Goal: Information Seeking & Learning: Learn about a topic

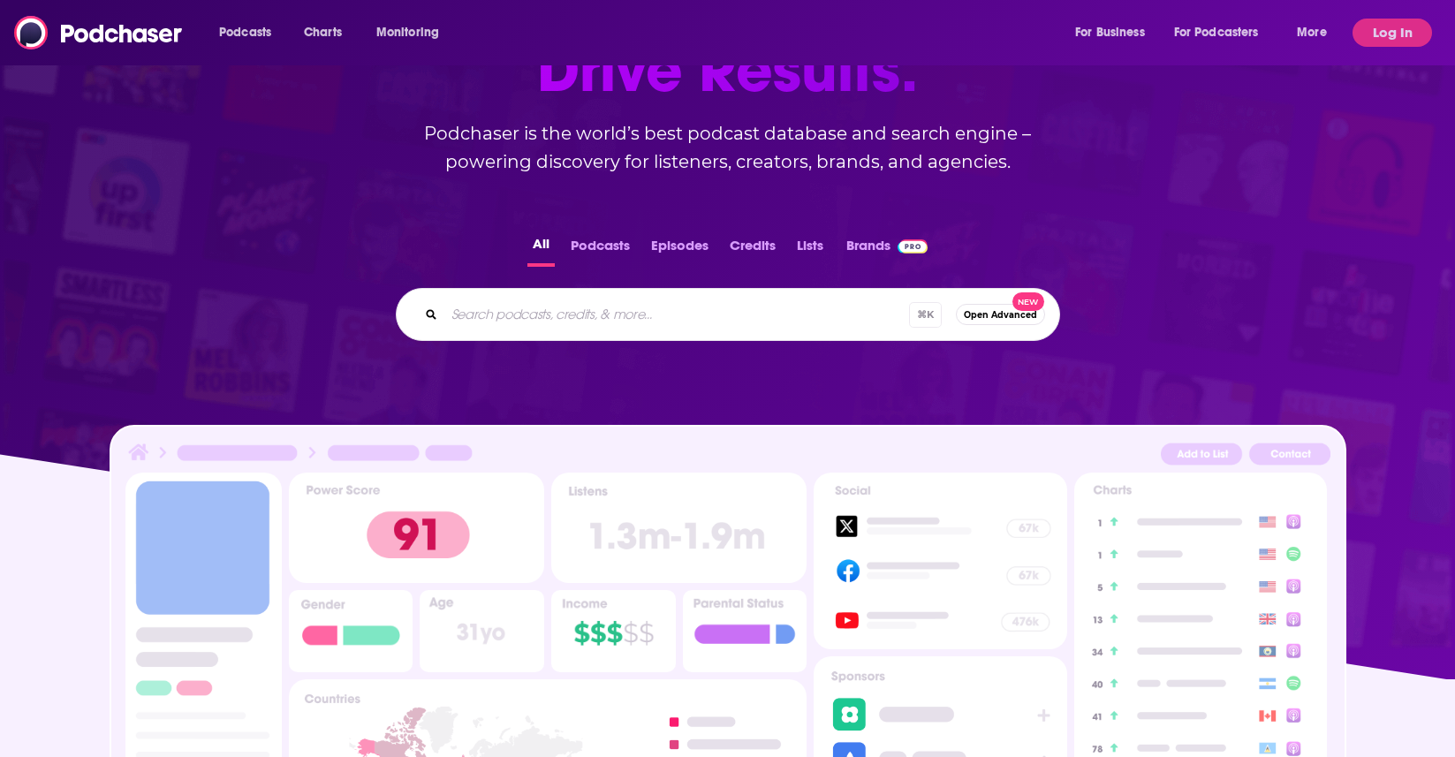
scroll to position [133, 0]
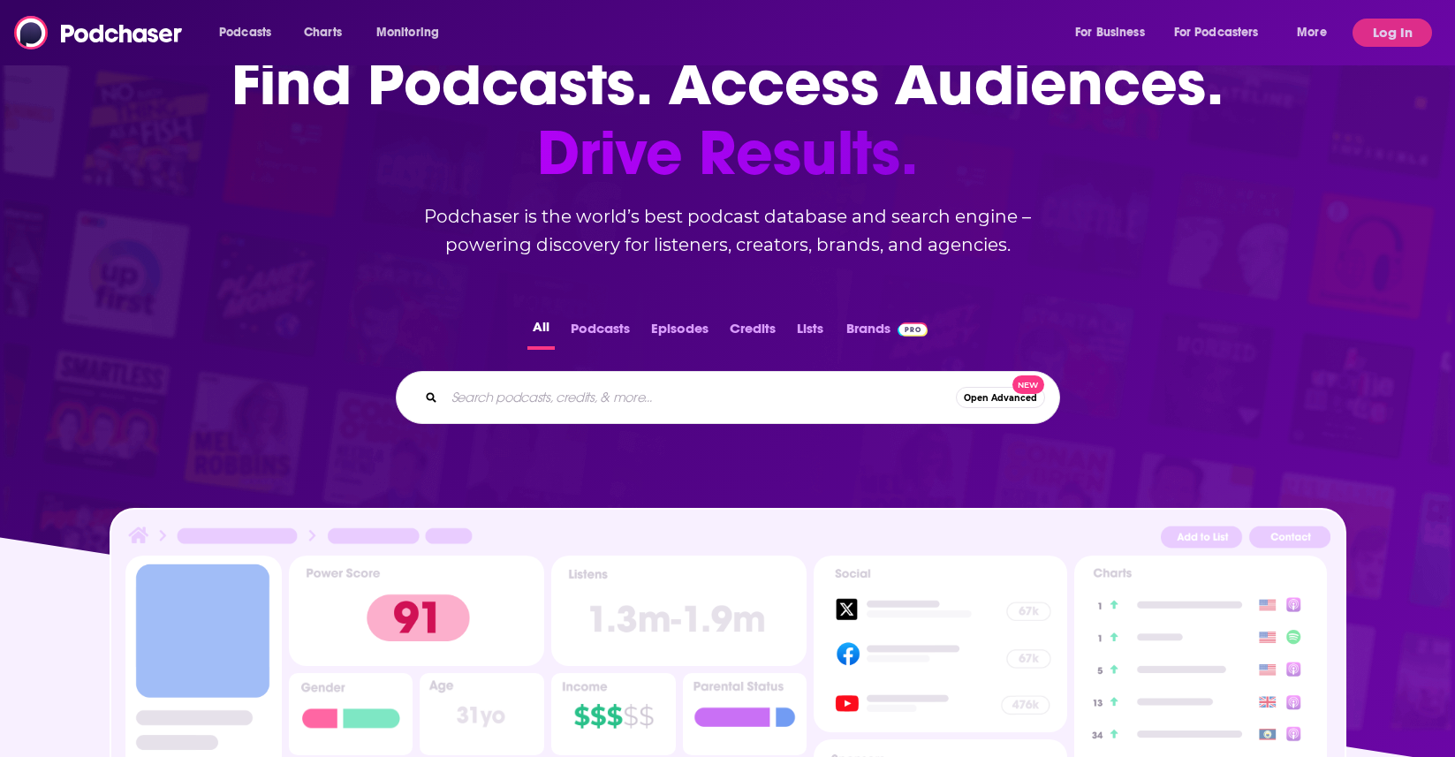
click at [565, 409] on input "Search podcasts, credits, & more..." at bounding box center [699, 397] width 511 height 28
paste input "The King Dems Podcast"
type input "The King Dems Podcast"
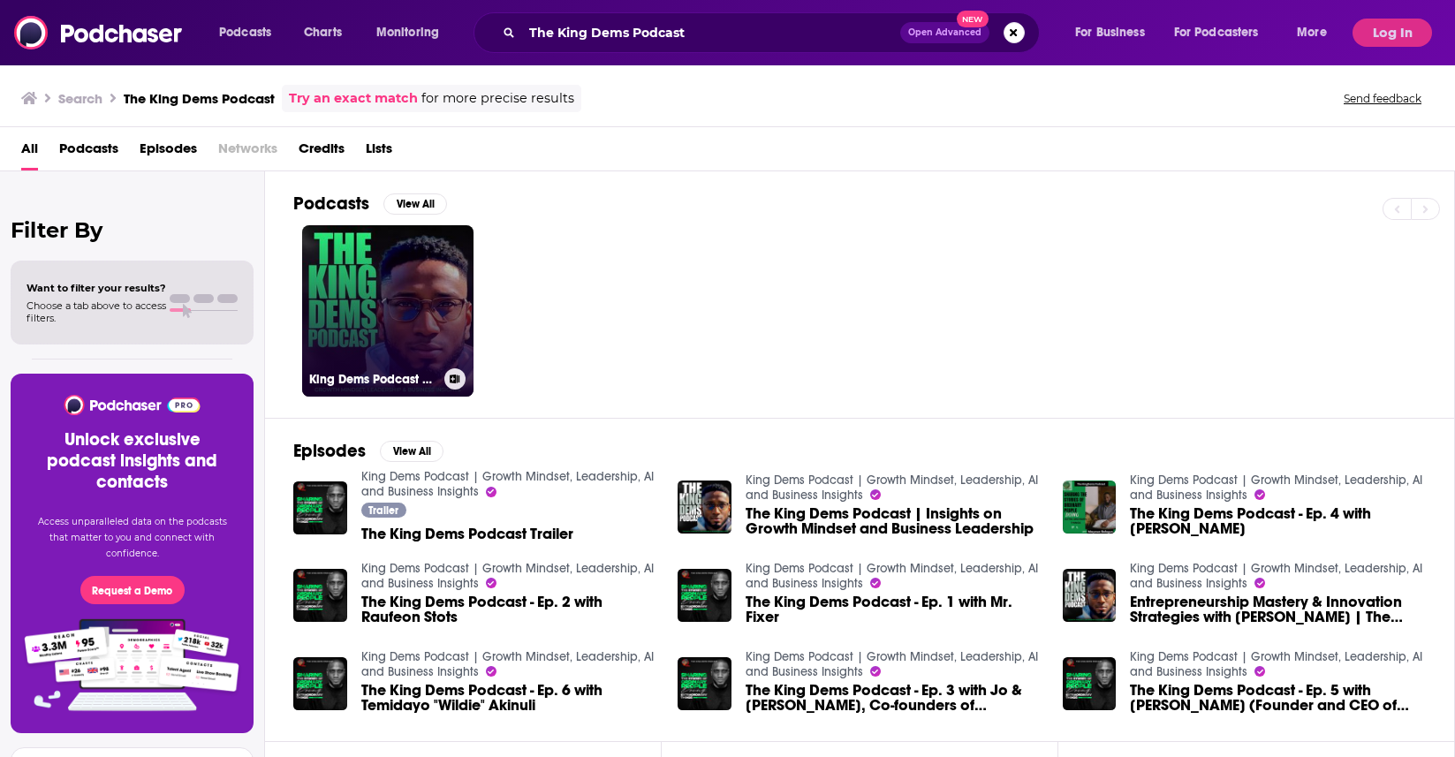
click at [389, 301] on link "King Dems Podcast | Growth Mindset, Leadership, AI and Business Insights" at bounding box center [387, 310] width 171 height 171
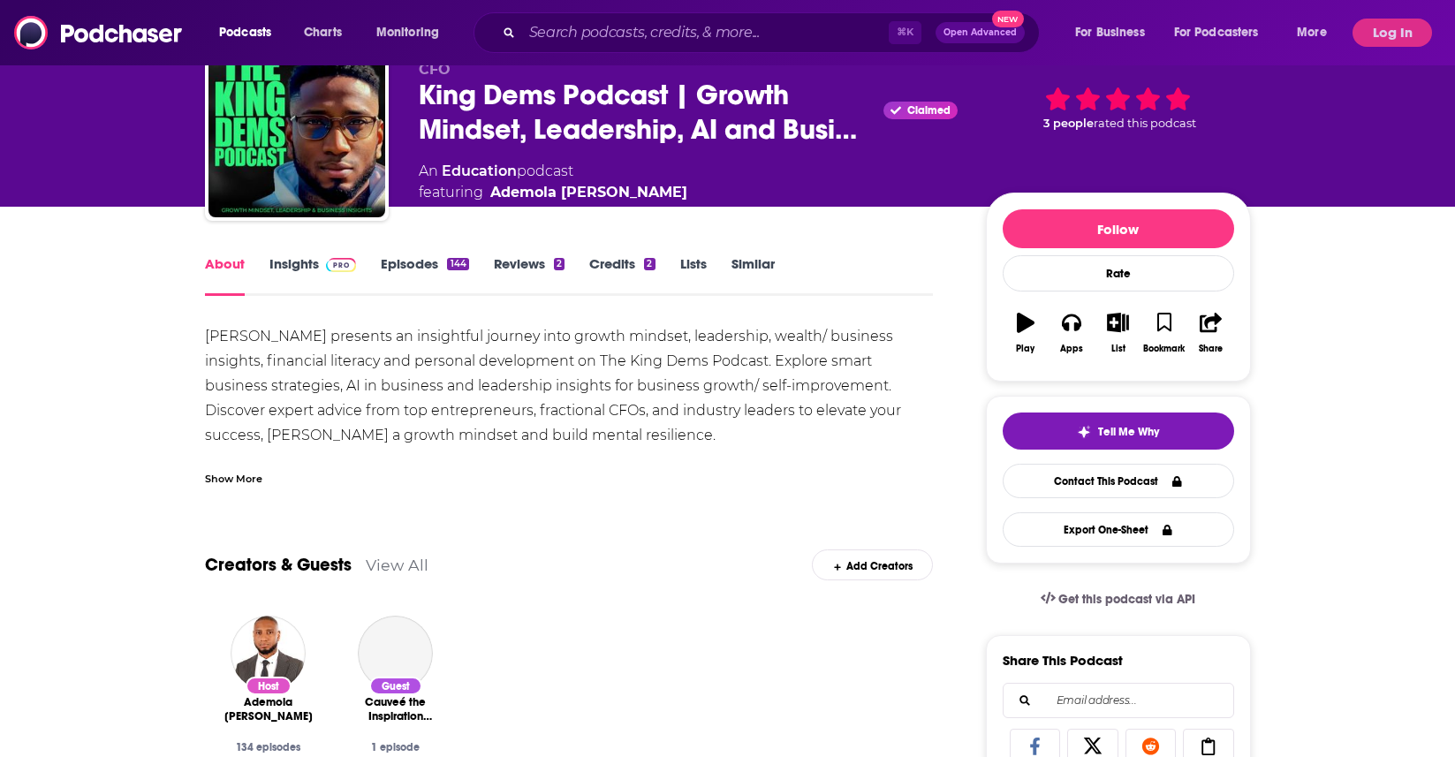
scroll to position [82, 0]
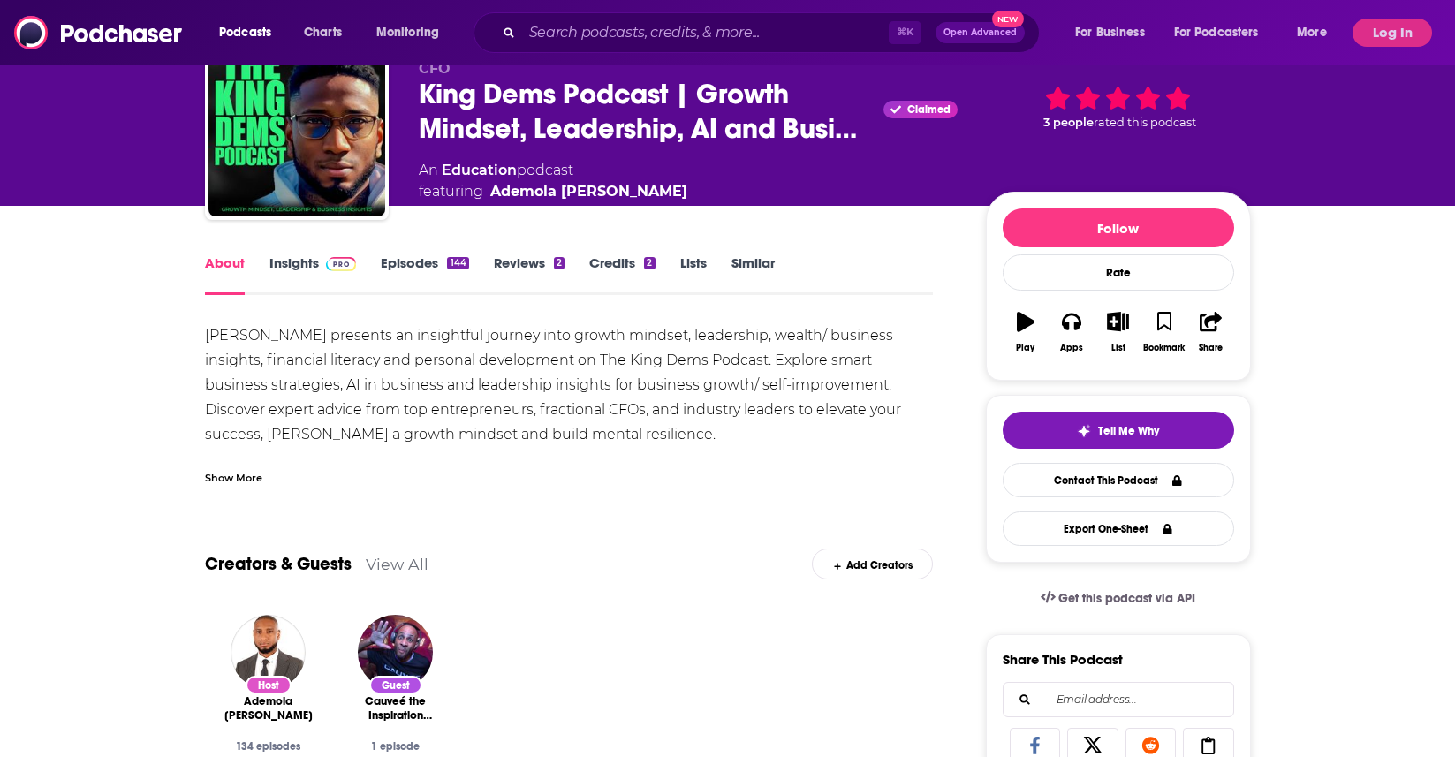
click at [296, 266] on link "Insights" at bounding box center [312, 274] width 87 height 41
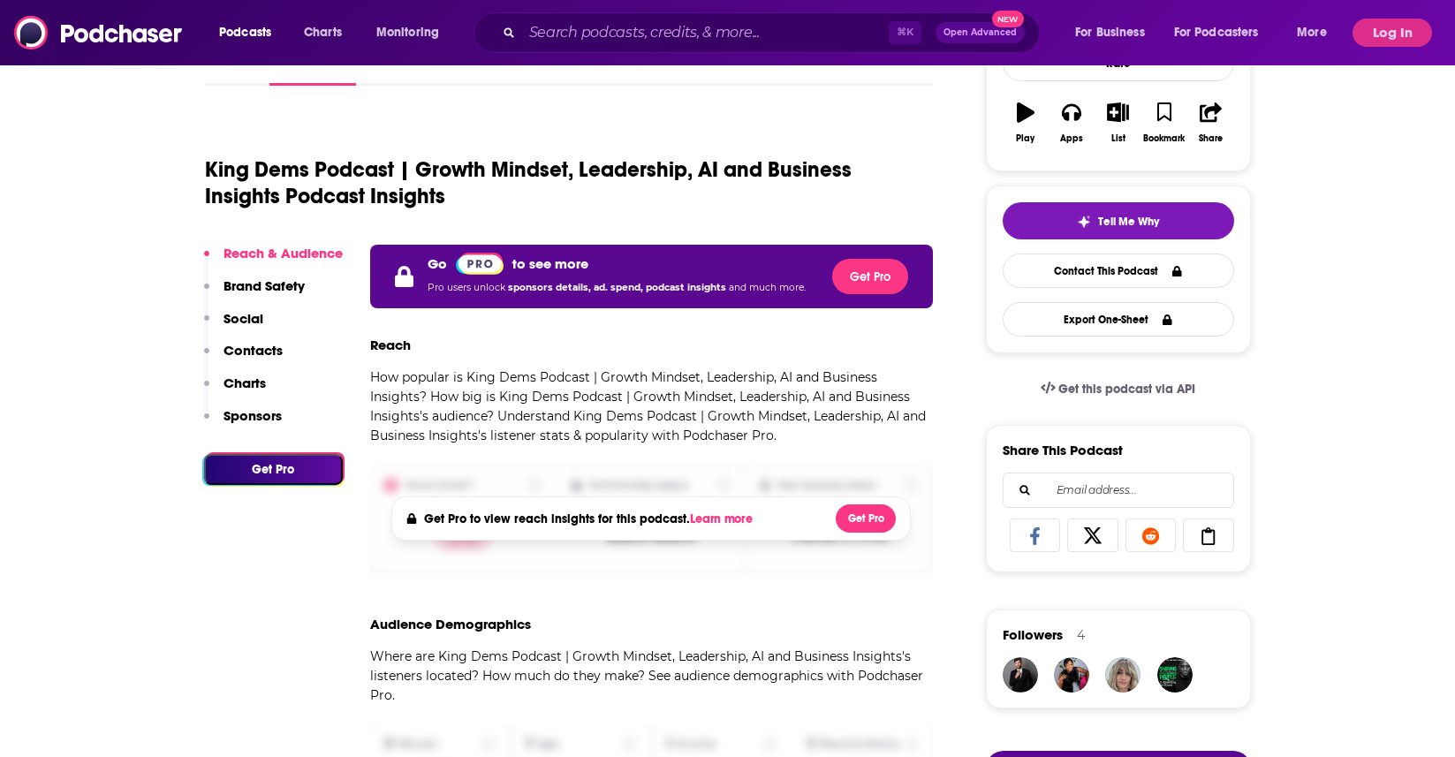
scroll to position [292, 0]
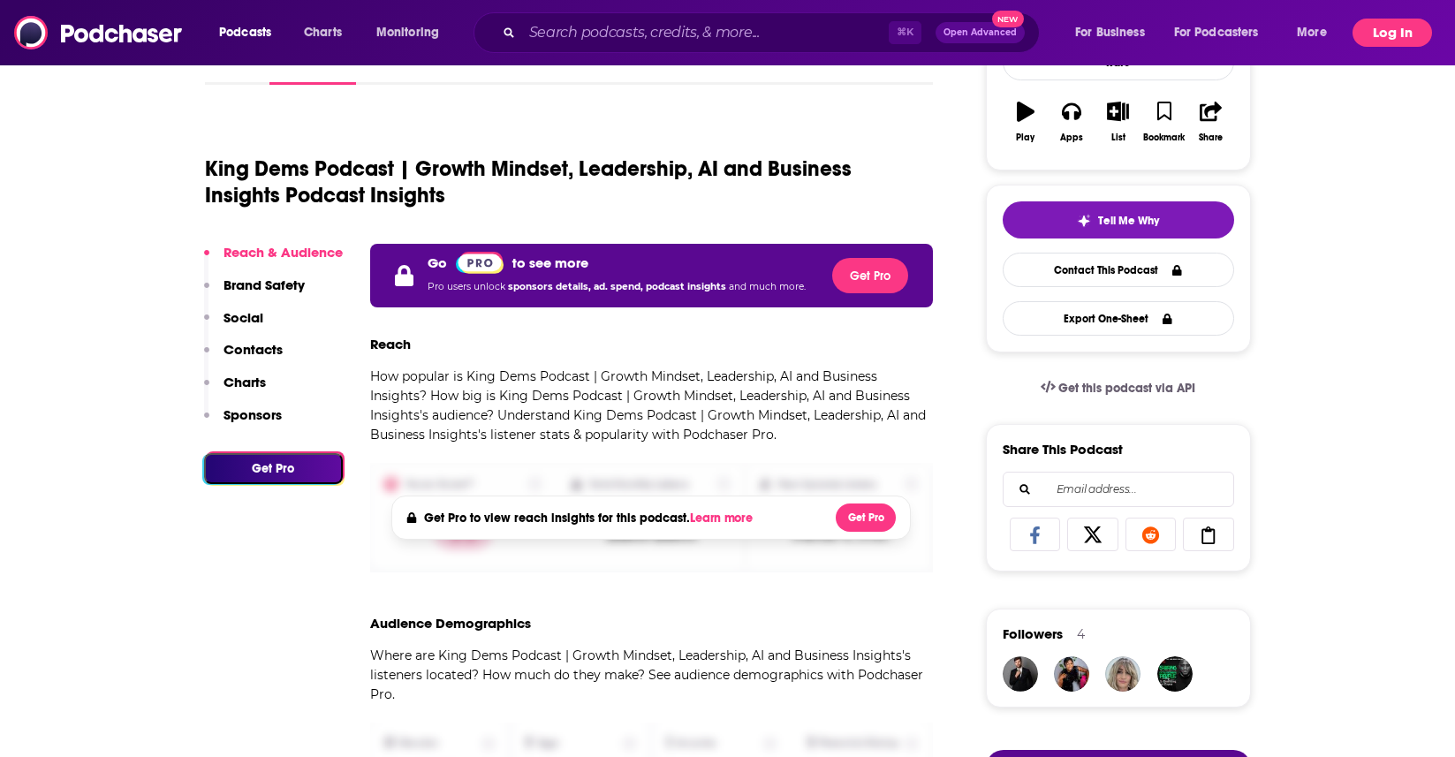
click at [1380, 33] on button "Log In" at bounding box center [1391, 33] width 79 height 28
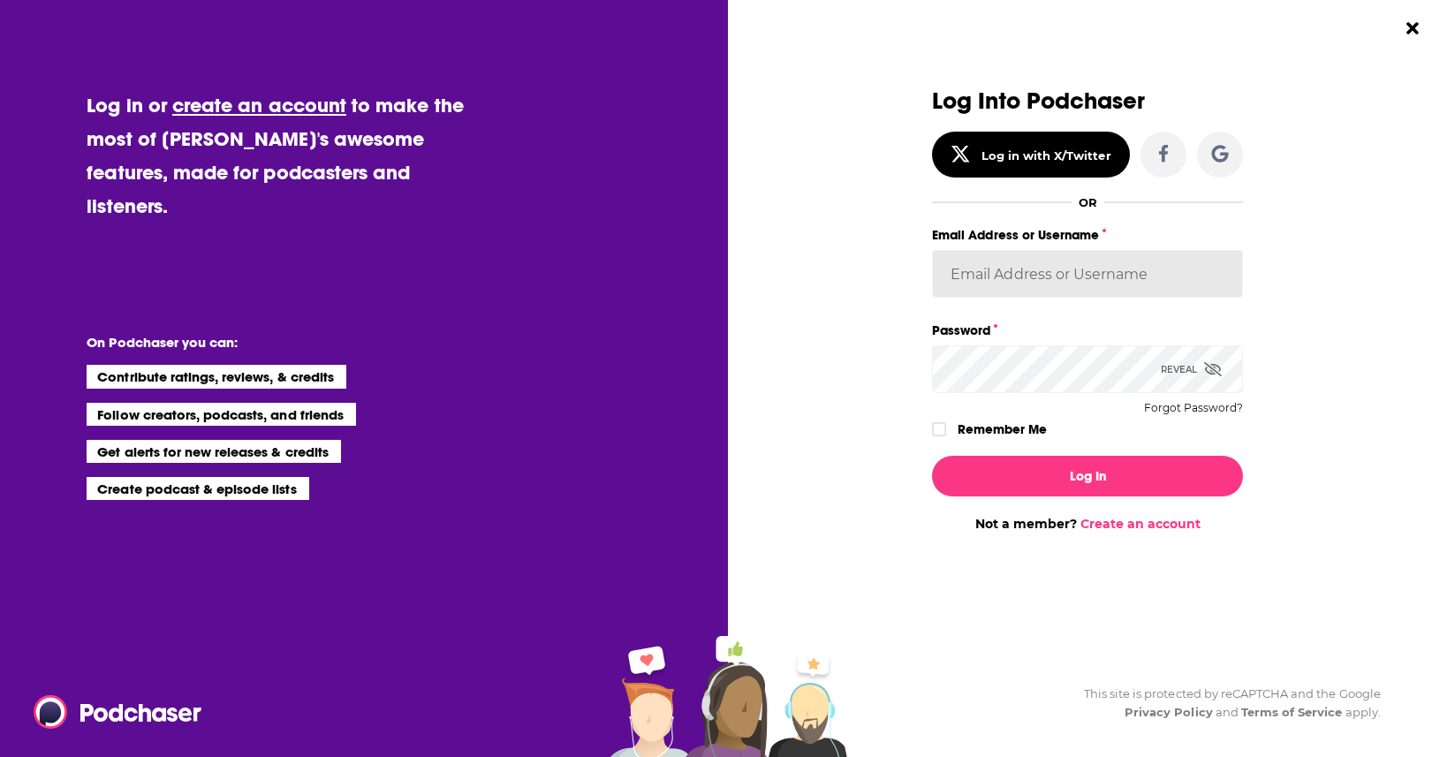
click at [994, 279] on input "Email Address or Username" at bounding box center [1087, 274] width 311 height 48
type input "kymberleebolden"
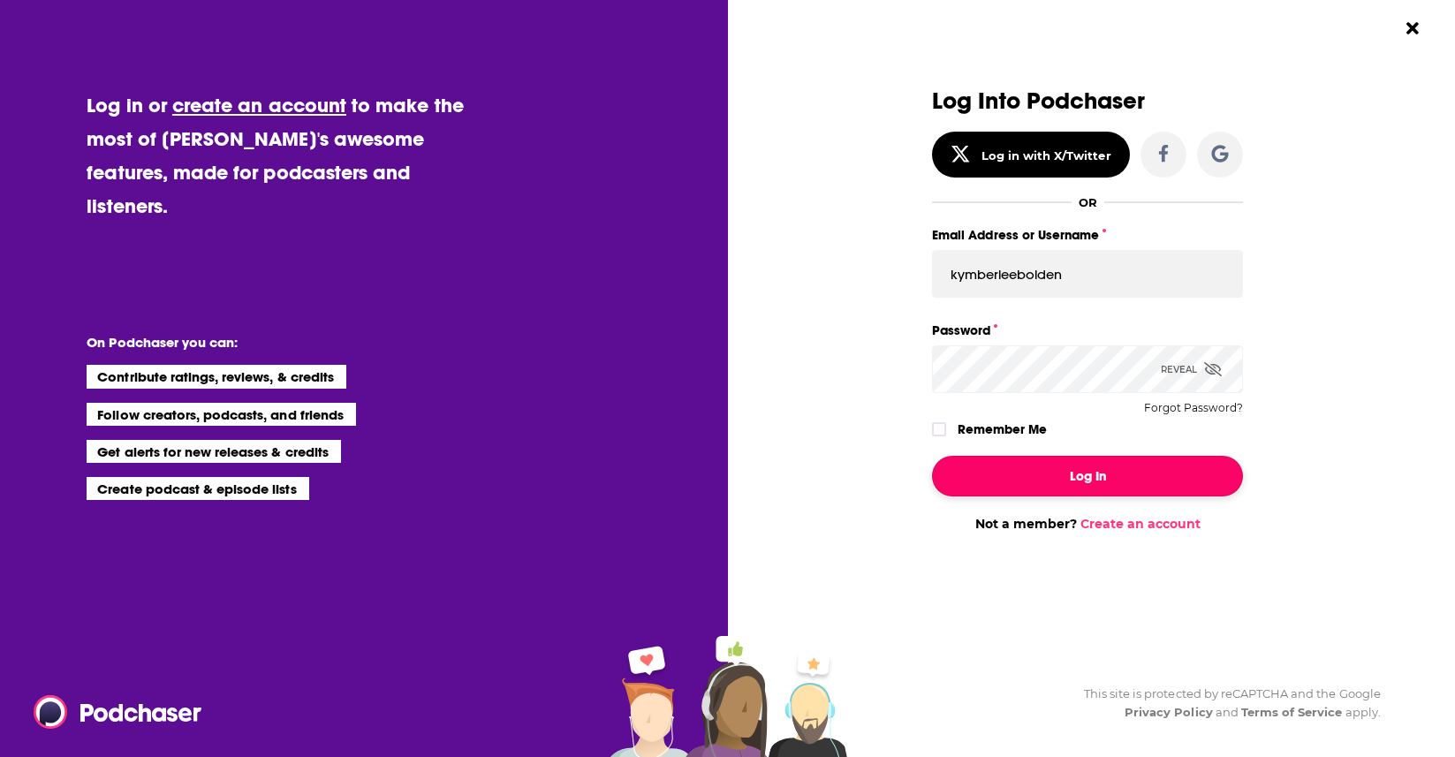
click at [1099, 481] on button "Log In" at bounding box center [1087, 476] width 311 height 41
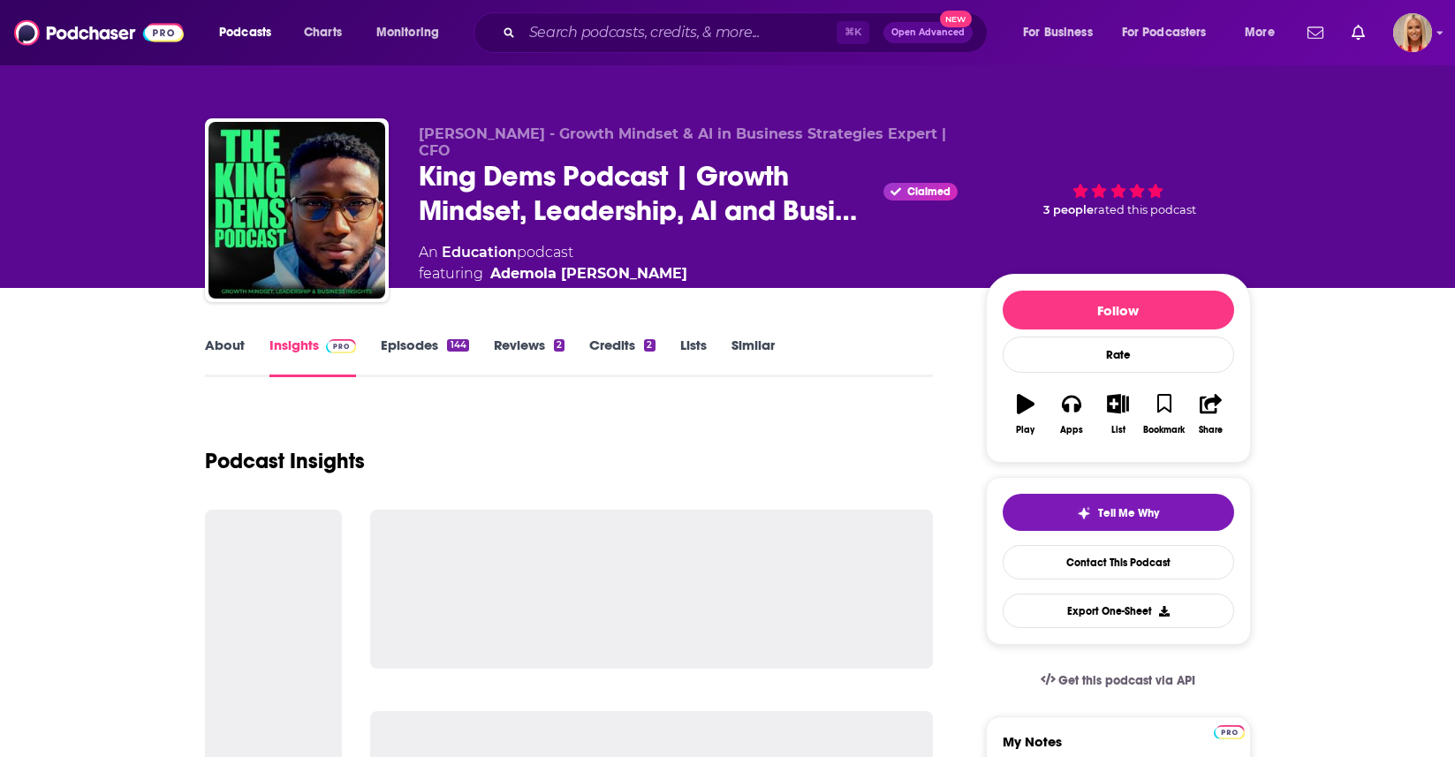
scroll to position [292, 0]
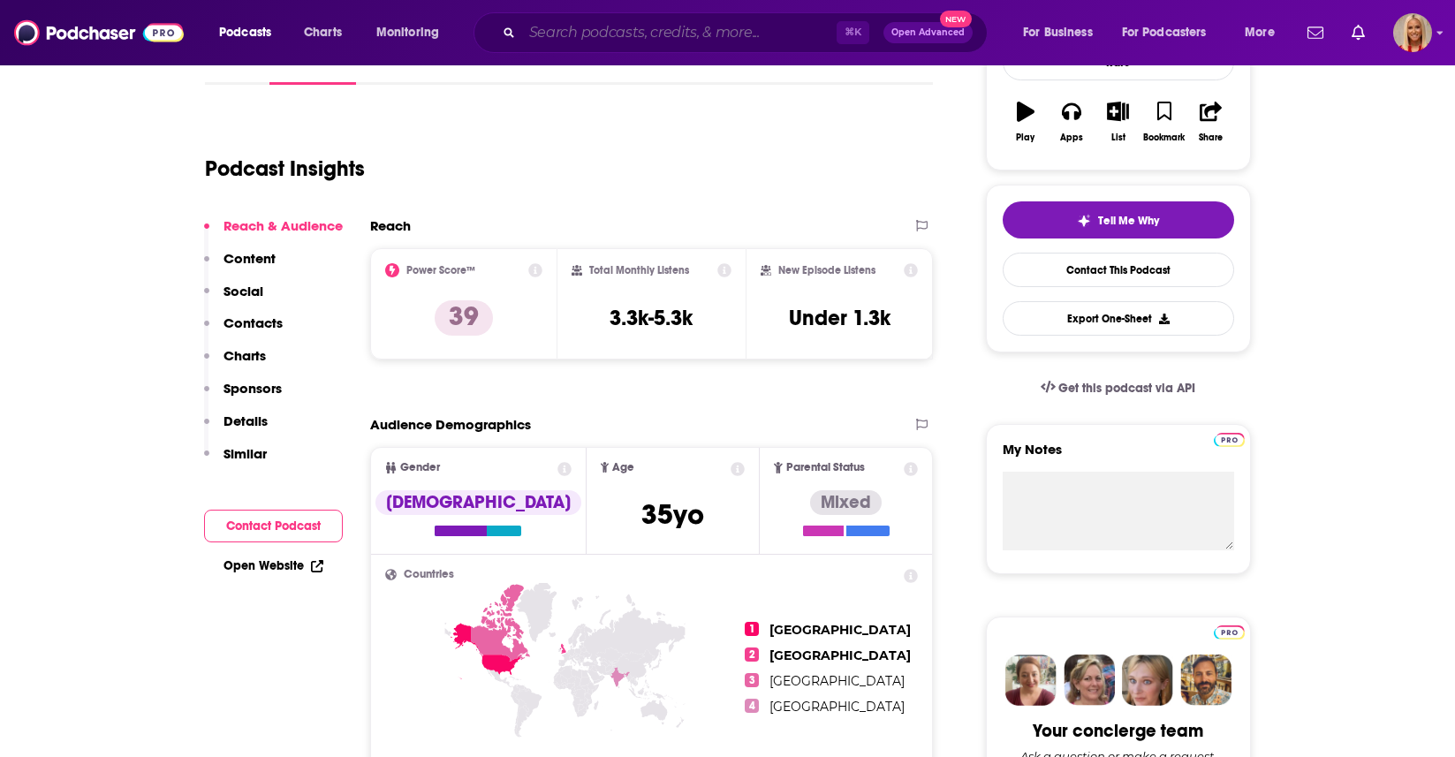
click at [586, 27] on input "Search podcasts, credits, & more..." at bounding box center [679, 33] width 314 height 28
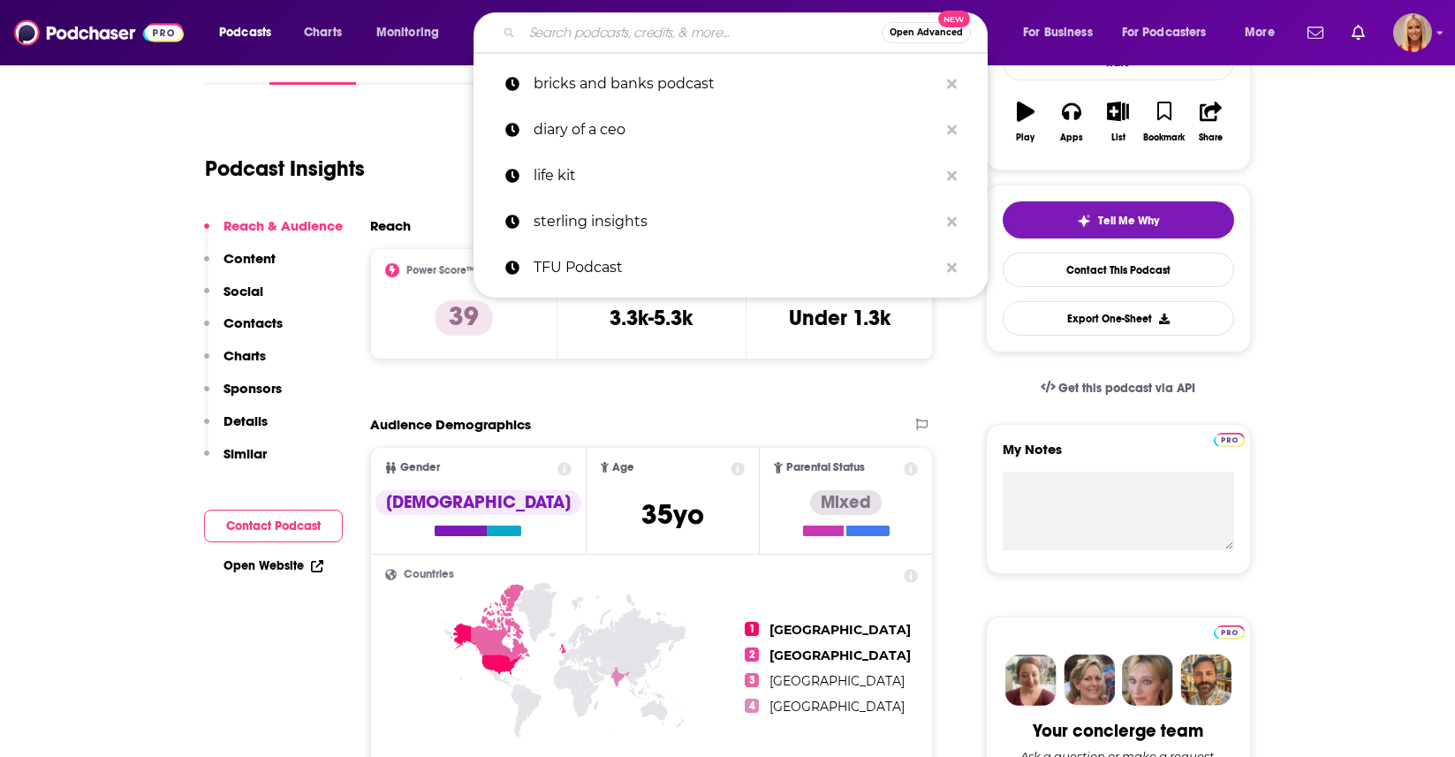
paste input "The King Dems Podcast"
type input "The King Dems Podcast"
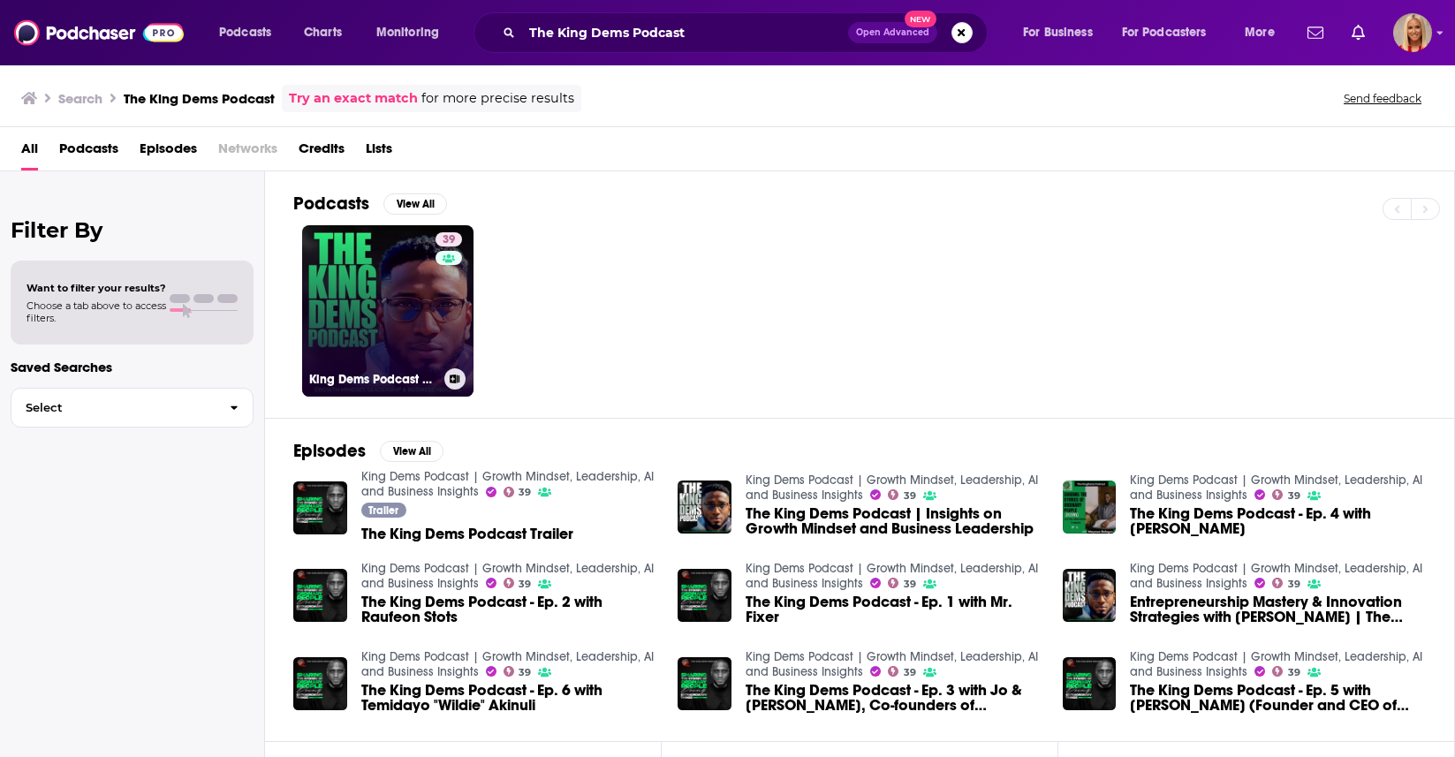
click at [410, 328] on link "39 King Dems Podcast | Growth Mindset, Leadership, AI and Business Insights" at bounding box center [387, 310] width 171 height 171
